Goal: Obtain resource: Download file/media

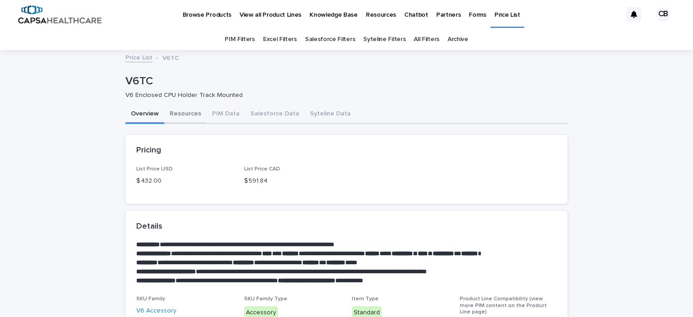
click at [182, 115] on button "Resources" at bounding box center [185, 114] width 42 height 19
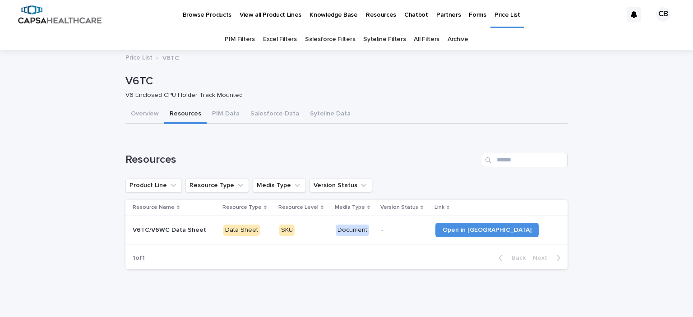
click at [162, 226] on p "V6TC/V6WC Data Sheet" at bounding box center [170, 229] width 75 height 9
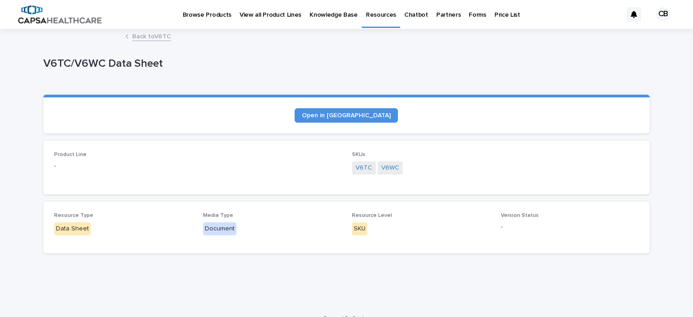
scroll to position [14, 0]
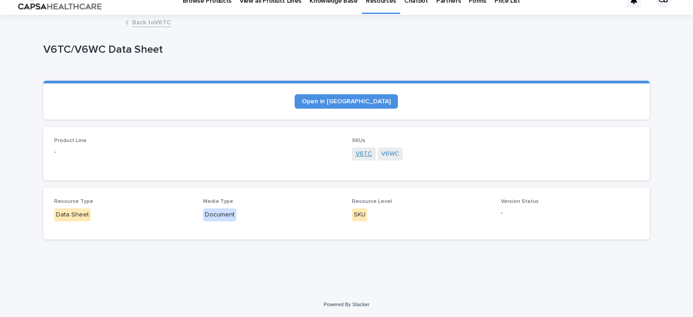
click at [359, 157] on link "V6TC" at bounding box center [363, 153] width 17 height 9
